Goal: Information Seeking & Learning: Find specific fact

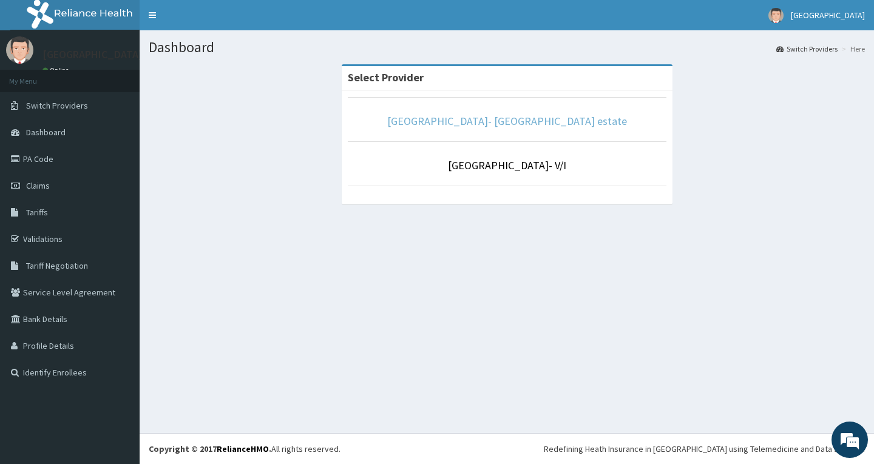
click at [472, 120] on link "[GEOGRAPHIC_DATA]- [GEOGRAPHIC_DATA] estate" at bounding box center [507, 121] width 240 height 14
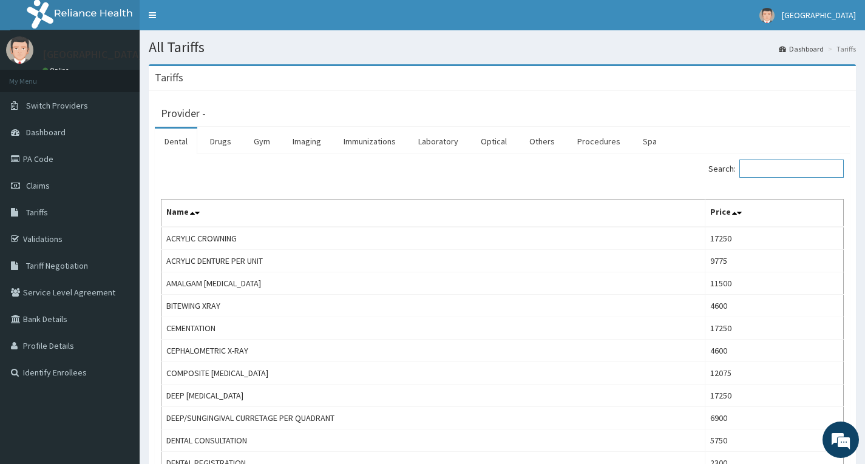
click at [762, 163] on input "Search:" at bounding box center [791, 169] width 104 height 18
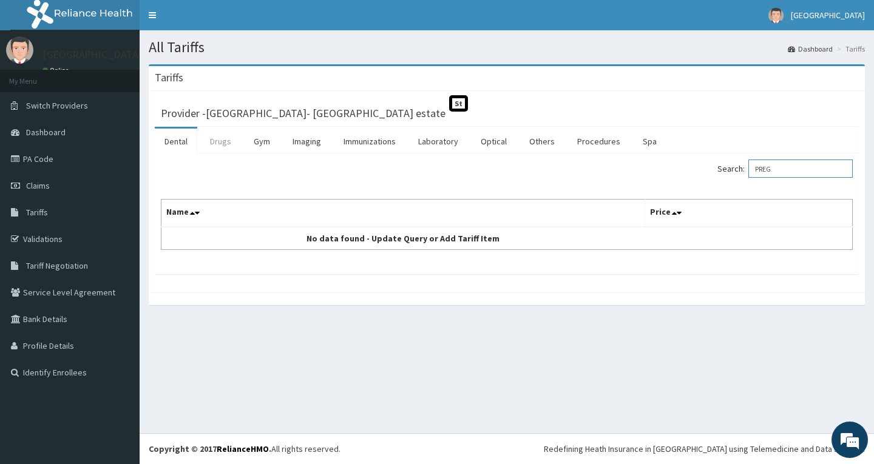
type input "PREG"
click at [222, 146] on link "Drugs" at bounding box center [220, 141] width 41 height 25
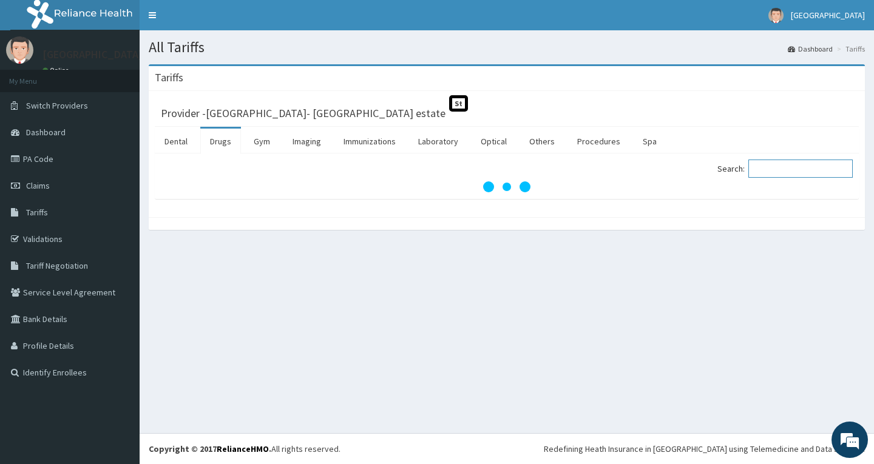
click at [827, 172] on input "Search:" at bounding box center [800, 169] width 104 height 18
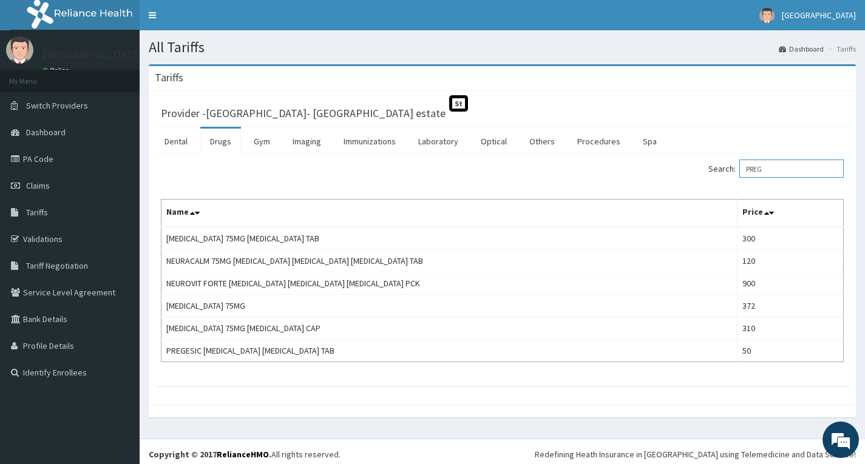
drag, startPoint x: 794, startPoint y: 175, endPoint x: 697, endPoint y: 175, distance: 97.1
click at [697, 175] on div "Search: PREG" at bounding box center [678, 170] width 333 height 21
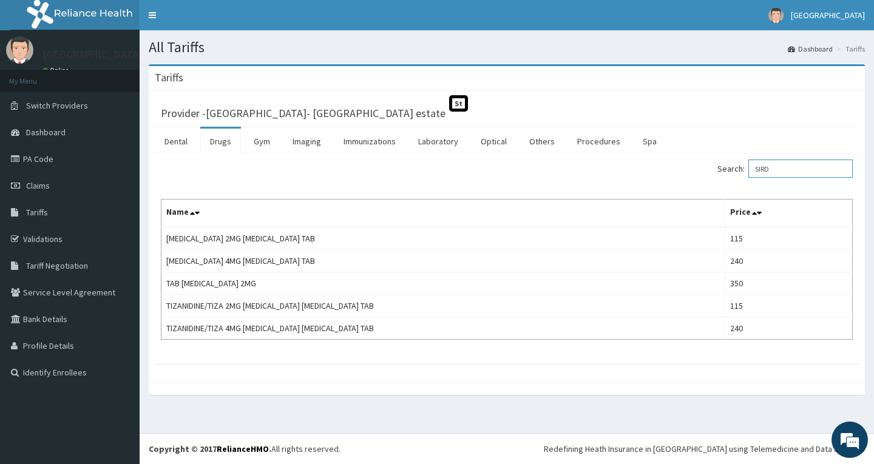
drag, startPoint x: 802, startPoint y: 167, endPoint x: 649, endPoint y: 180, distance: 153.5
click at [649, 180] on div "Search: SIRD" at bounding box center [684, 170] width 337 height 21
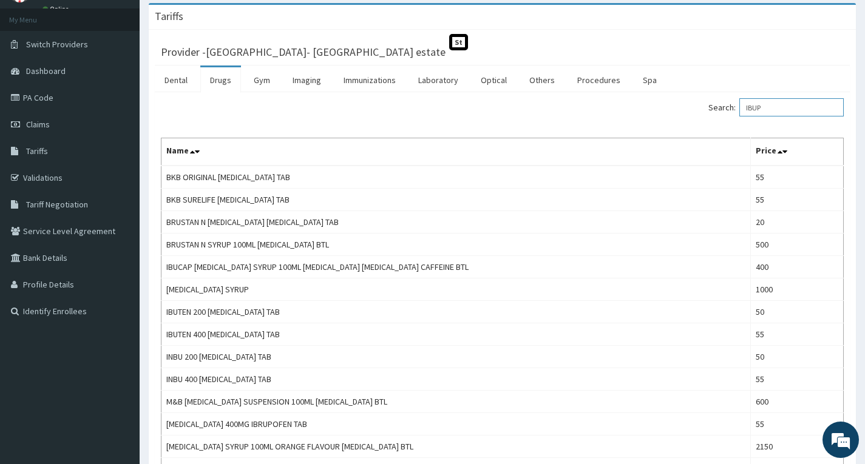
scroll to position [61, 0]
type input "IBUP"
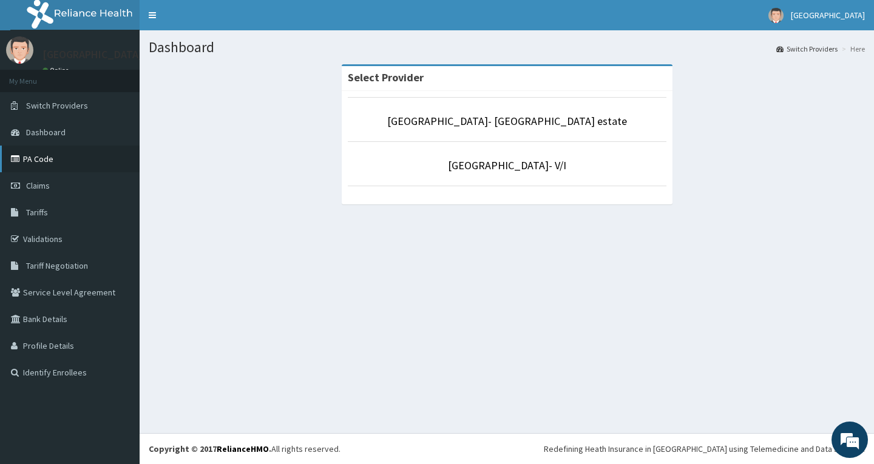
click at [64, 159] on link "PA Code" at bounding box center [70, 159] width 140 height 27
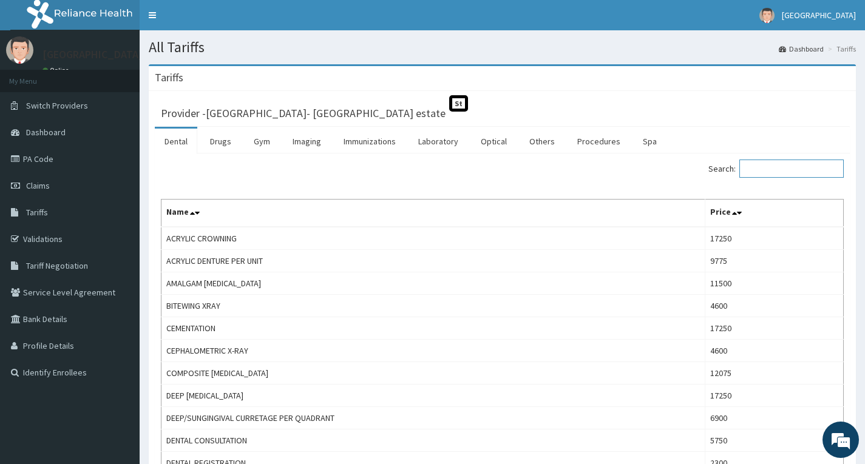
click at [797, 167] on input "Search:" at bounding box center [791, 169] width 104 height 18
click at [39, 209] on span "Tariffs" at bounding box center [37, 212] width 22 height 11
click at [56, 163] on link "PA Code" at bounding box center [70, 159] width 140 height 27
